Goal: Task Accomplishment & Management: Manage account settings

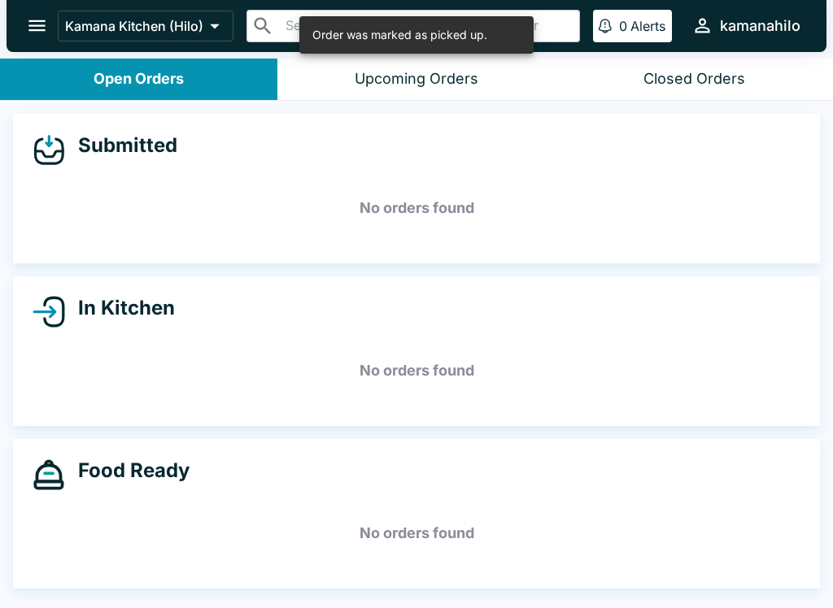
click at [32, 30] on icon "open drawer" at bounding box center [36, 25] width 17 height 11
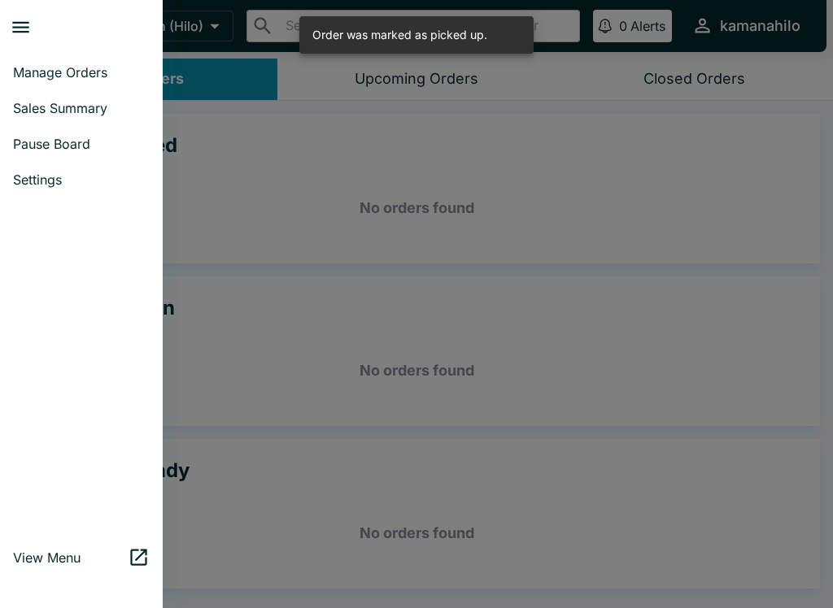
click at [81, 150] on span "Pause Board" at bounding box center [81, 144] width 137 height 16
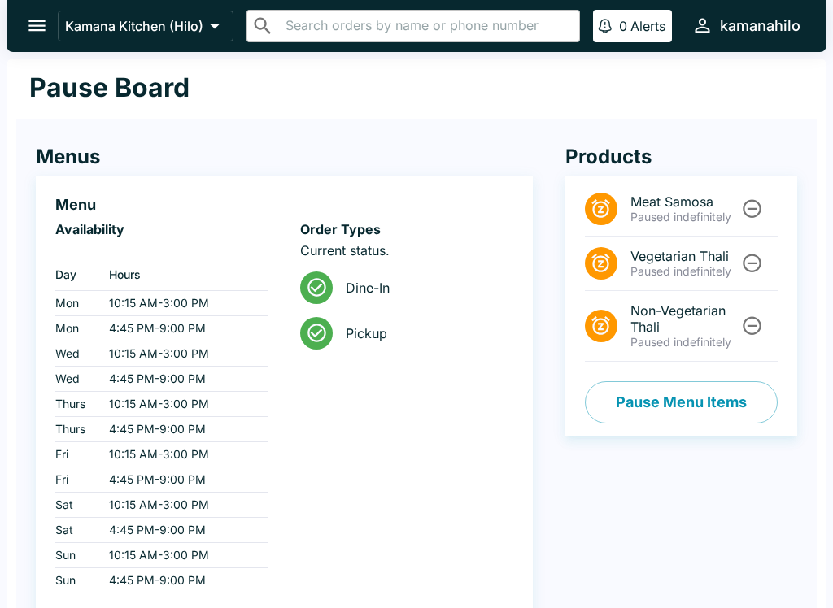
click at [320, 334] on icon at bounding box center [317, 333] width 22 height 22
click at [324, 331] on icon at bounding box center [316, 333] width 19 height 19
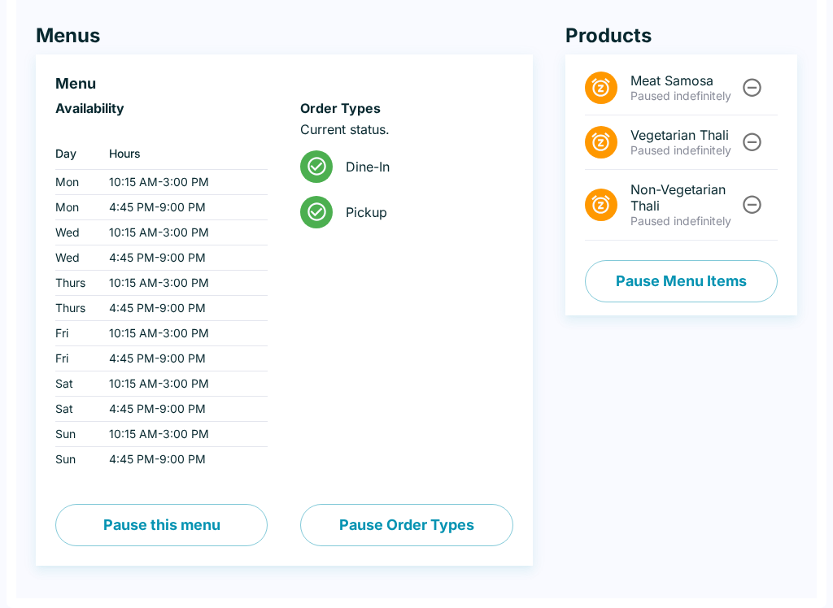
scroll to position [121, 0]
click at [210, 532] on button "Pause this menu" at bounding box center [161, 525] width 212 height 42
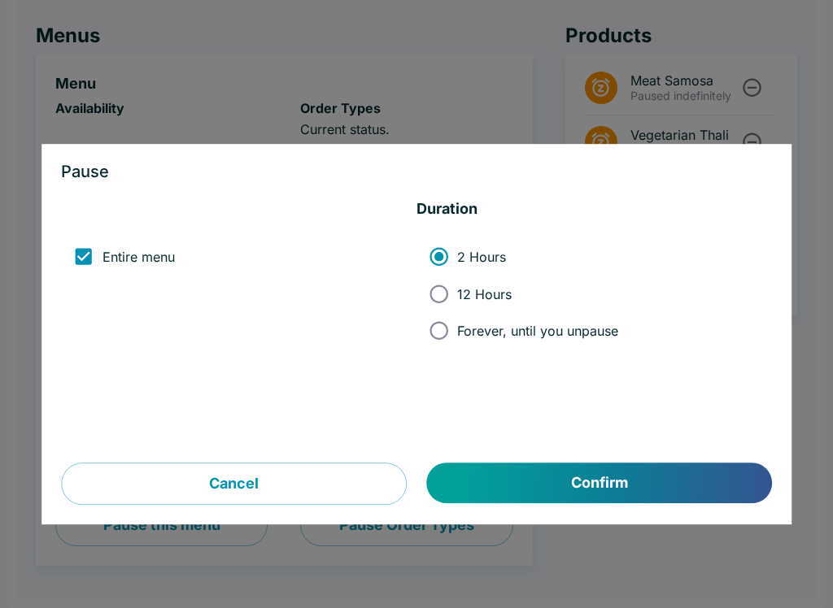
click at [620, 483] on button "Confirm" at bounding box center [599, 484] width 345 height 41
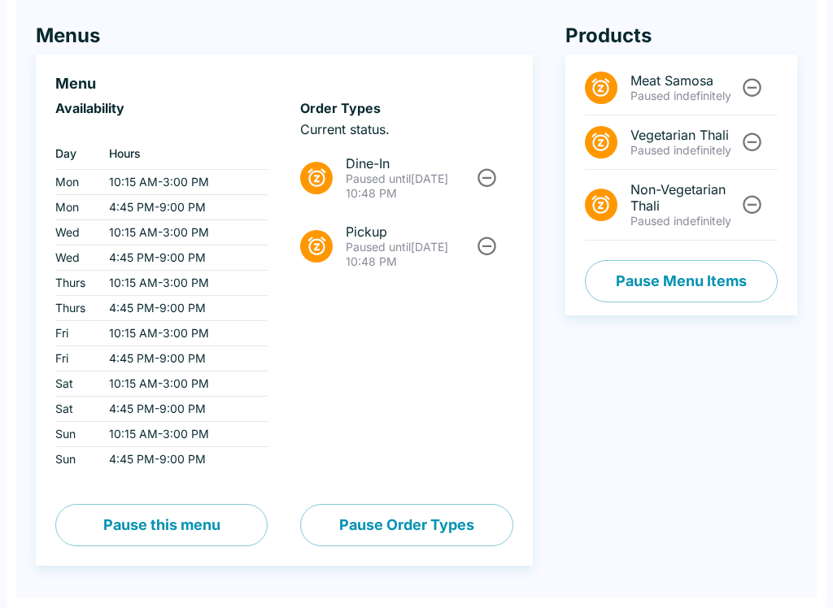
scroll to position [0, 0]
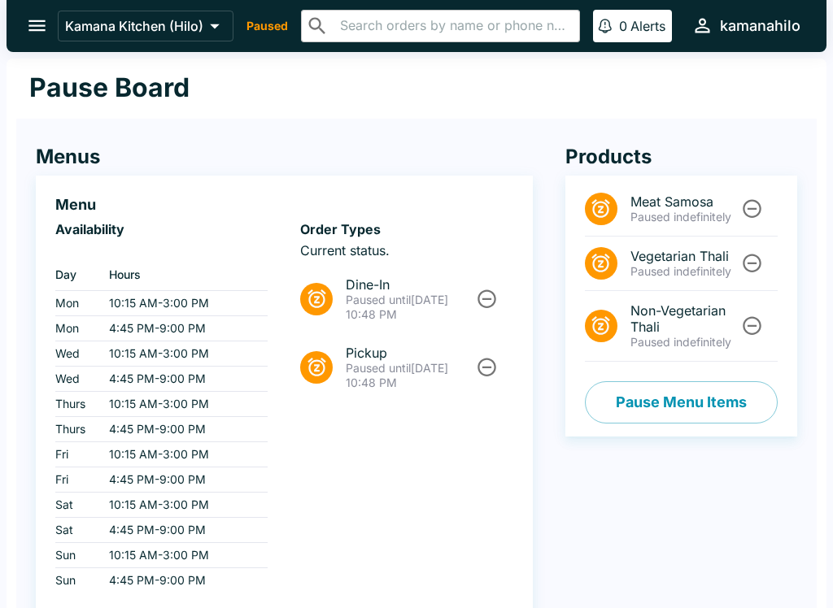
click at [28, 16] on icon "open drawer" at bounding box center [37, 26] width 22 height 22
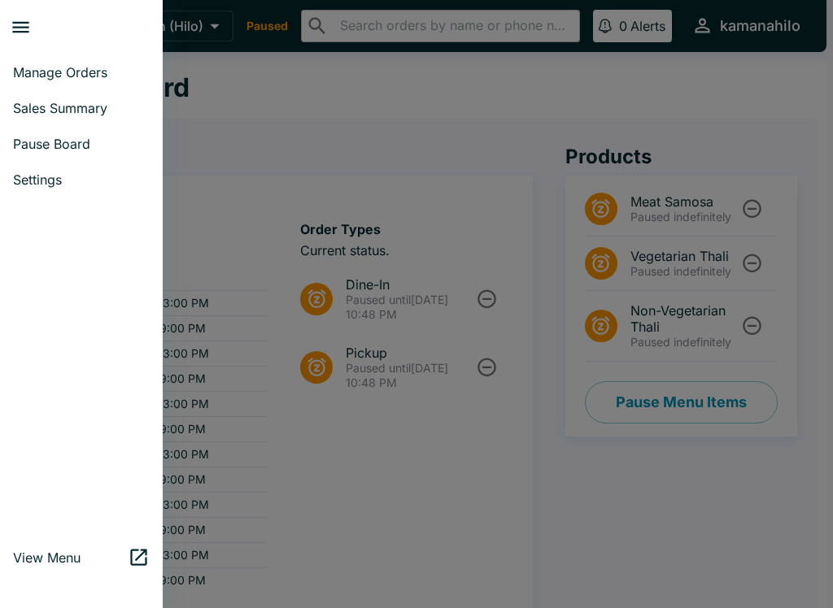
click at [38, 109] on span "Sales Summary" at bounding box center [81, 108] width 137 height 16
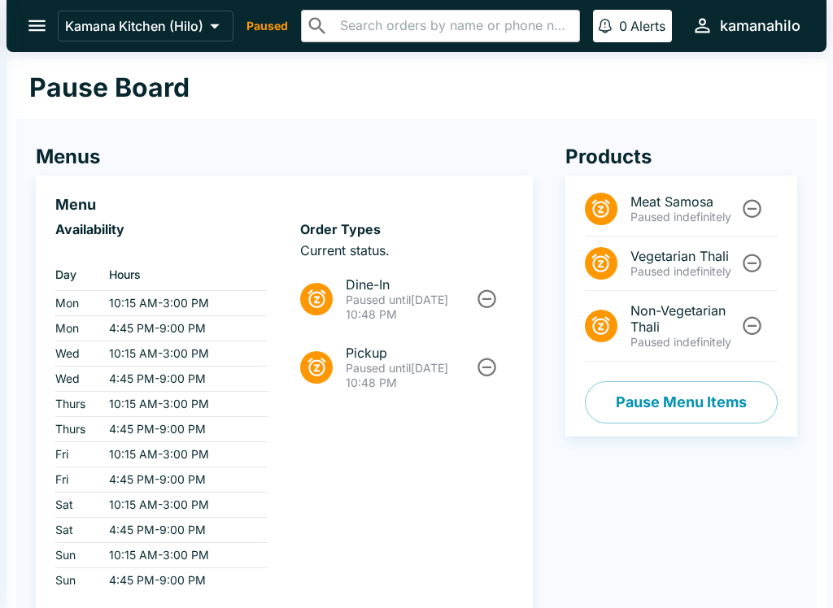
select select "03:00"
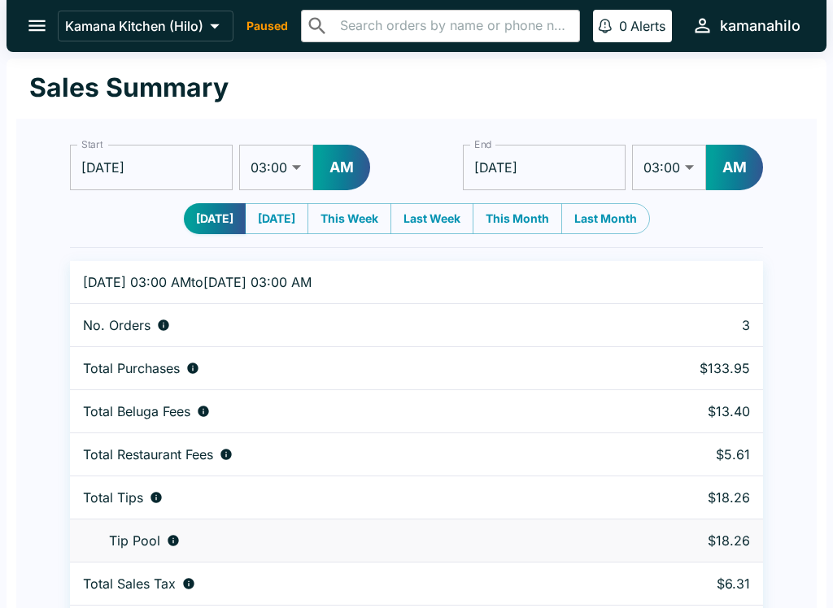
scroll to position [50, 0]
